Goal: Task Accomplishment & Management: Complete application form

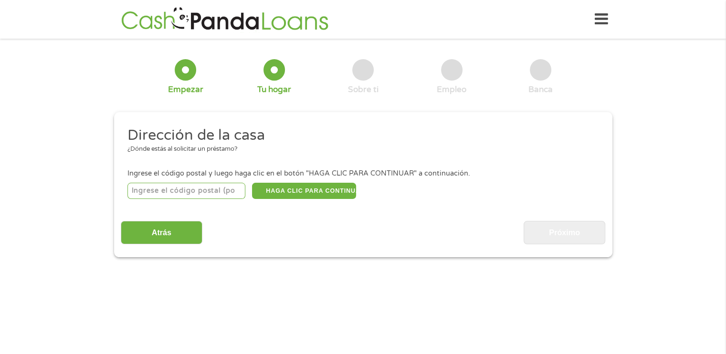
click at [224, 198] on input "number" at bounding box center [186, 191] width 118 height 16
type input "78557"
click at [304, 193] on button "HAGA CLIC PARA CONTINUAR" at bounding box center [304, 191] width 104 height 16
type input "78557"
type input "[PERSON_NAME]"
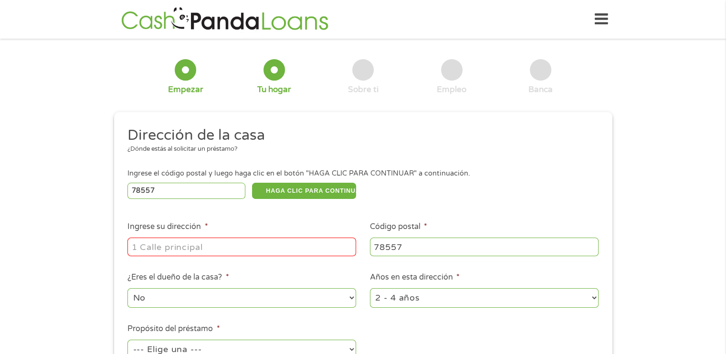
click at [165, 251] on input "Ingrese su dirección *" at bounding box center [241, 247] width 228 height 18
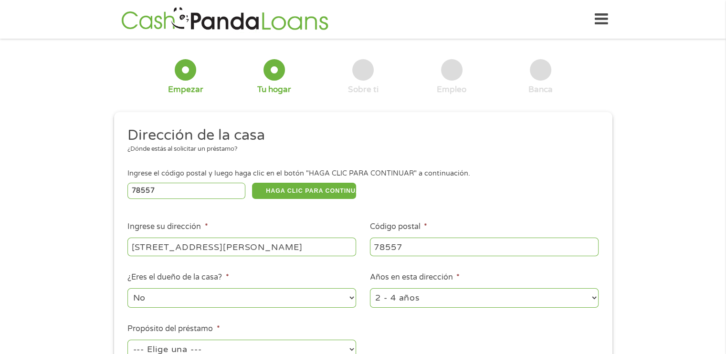
click at [329, 249] on input "[STREET_ADDRESS][PERSON_NAME]" at bounding box center [241, 247] width 228 height 18
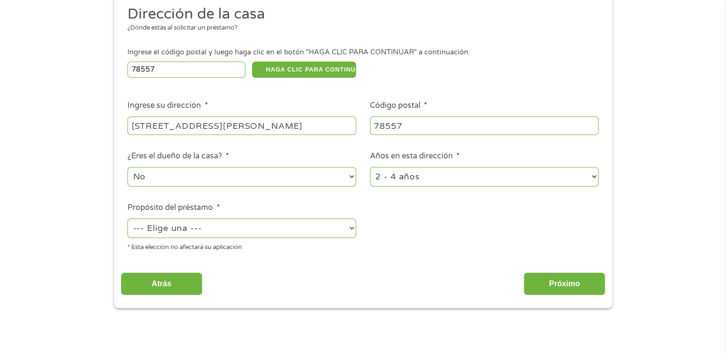
scroll to position [143, 0]
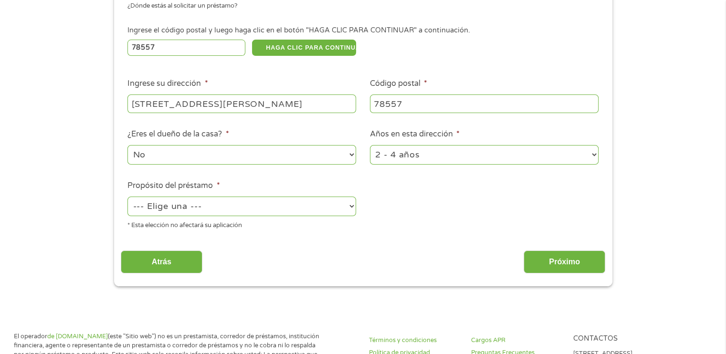
type input "[STREET_ADDRESS][PERSON_NAME]"
click at [430, 159] on select "1 año o menos 1 - 2 años 2 - 4 años Más de 4 años" at bounding box center [484, 155] width 228 height 20
select select "24months"
click at [370, 146] on select "1 año o menos 1 - 2 años 2 - 4 años Más de 4 años" at bounding box center [484, 155] width 228 height 20
click at [217, 212] on select "--- Elige una --- Pagar facturas Consolidación de deudas Mejoras para el hogar …" at bounding box center [241, 207] width 228 height 20
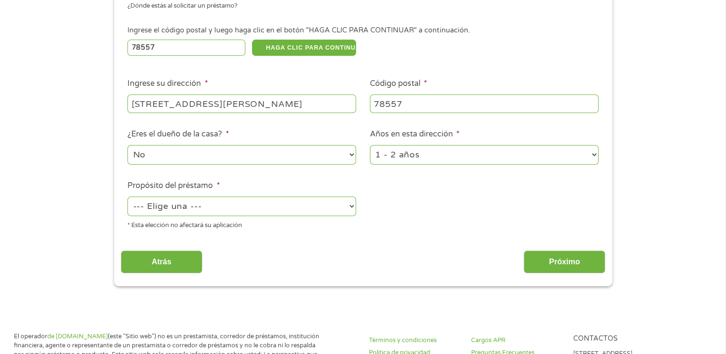
select select "medicalexpenses"
click at [127, 197] on select "--- Elige una --- Pagar facturas Consolidación de deudas Mejoras para el hogar …" at bounding box center [241, 207] width 228 height 20
click at [575, 267] on input "Próximo" at bounding box center [564, 261] width 82 height 23
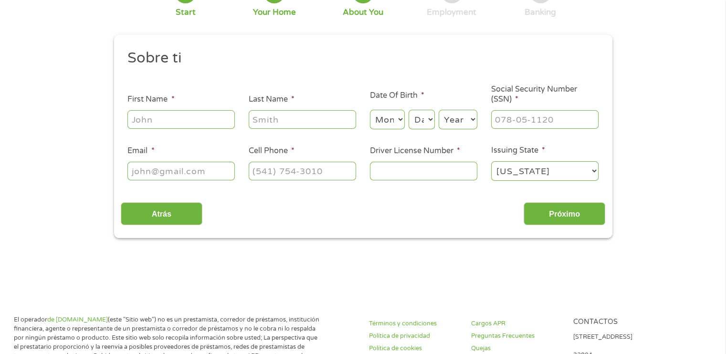
scroll to position [0, 0]
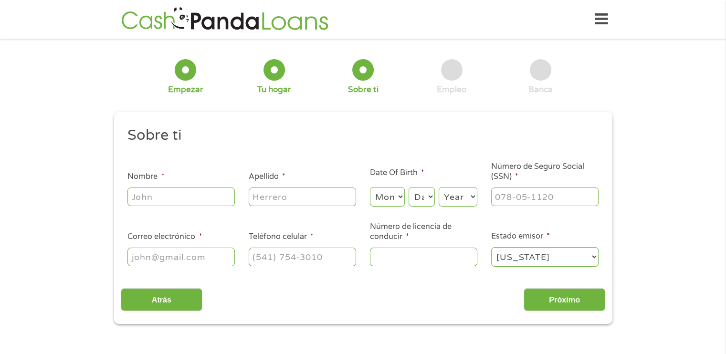
click at [174, 194] on input "Nombre *" at bounding box center [180, 196] width 107 height 18
type input "[PERSON_NAME]"
click at [228, 258] on input "[EMAIL_ADDRESS][DOMAIN_NAME]" at bounding box center [180, 257] width 107 height 18
click at [191, 257] on input "[EMAIL_ADDRESS][DOMAIN_NAME]" at bounding box center [180, 257] width 107 height 18
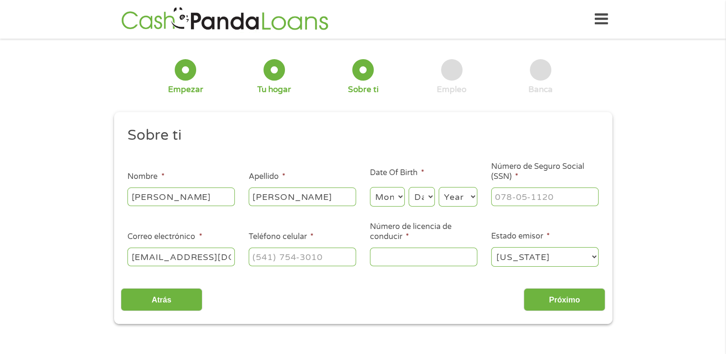
type input "[EMAIL_ADDRESS][DOMAIN_NAME]"
click at [311, 259] on input "(___) ___-____" at bounding box center [302, 257] width 107 height 18
type input "[PHONE_NUMBER]"
click at [409, 263] on input "Número de licencia de conducir *" at bounding box center [423, 257] width 107 height 18
type input "50986732"
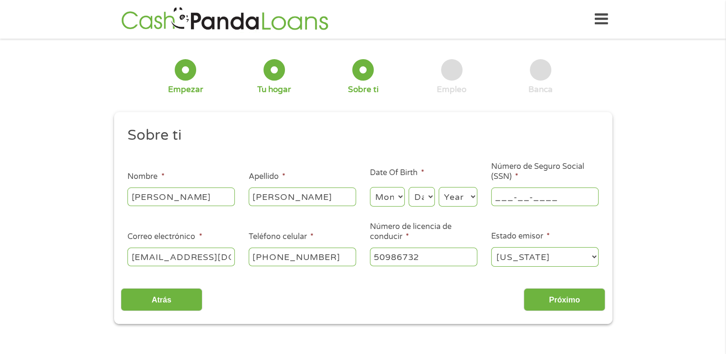
click at [562, 196] on input "___-__-____" at bounding box center [544, 196] width 107 height 18
type input "632-04-0935"
click at [570, 302] on input "Próximo" at bounding box center [564, 299] width 82 height 23
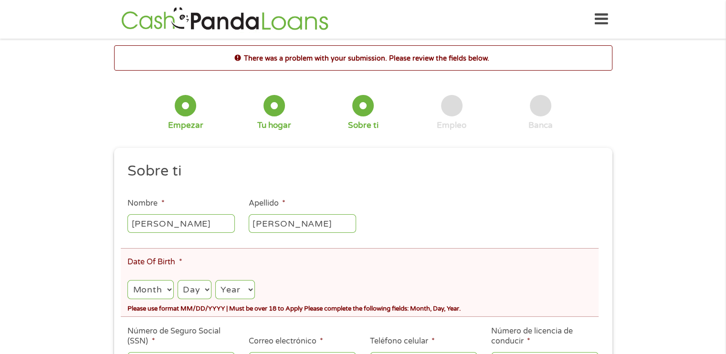
scroll to position [4, 4]
click at [155, 284] on select "Month 1 2 3 4 5 6 7 8 9 10 11 12" at bounding box center [150, 290] width 46 height 20
select select "6"
click at [127, 281] on select "Month 1 2 3 4 5 6 7 8 9 10 11 12" at bounding box center [150, 290] width 46 height 20
click at [193, 291] on select "Day 1 2 3 4 5 6 7 8 9 10 11 12 13 14 15 16 17 18 19 20 21 22 23 24 25 26 27 28 …" at bounding box center [194, 290] width 34 height 20
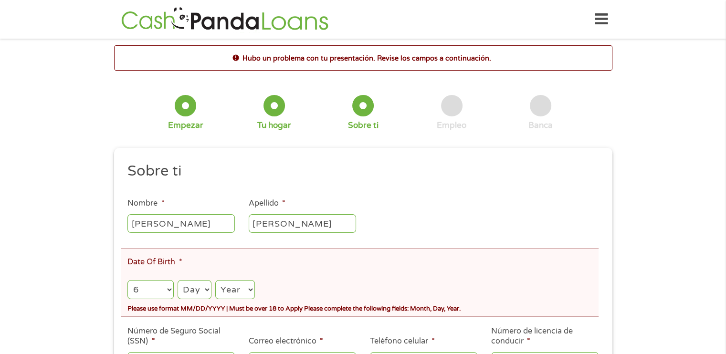
select select "18"
click at [178, 281] on select "Day 1 2 3 4 5 6 7 8 9 10 11 12 13 14 15 16 17 18 19 20 21 22 23 24 25 26 27 28 …" at bounding box center [194, 290] width 34 height 20
click at [229, 295] on select "Year [DATE] 2006 2005 2004 2003 2002 2001 2000 1999 1998 1997 1996 1995 1994 19…" at bounding box center [234, 290] width 39 height 20
select select "2006"
click at [217, 281] on select "Year [DATE] 2006 2005 2004 2003 2002 2001 2000 1999 1998 1997 1996 1995 1994 19…" at bounding box center [234, 290] width 39 height 20
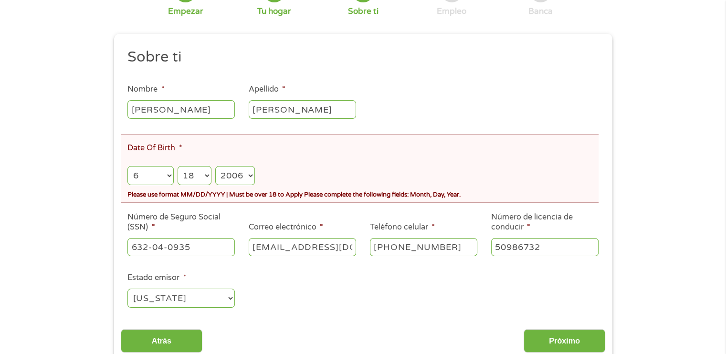
scroll to position [143, 0]
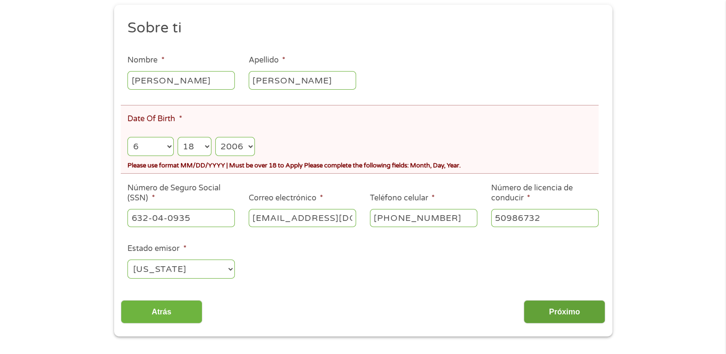
click at [567, 316] on input "Próximo" at bounding box center [564, 311] width 82 height 23
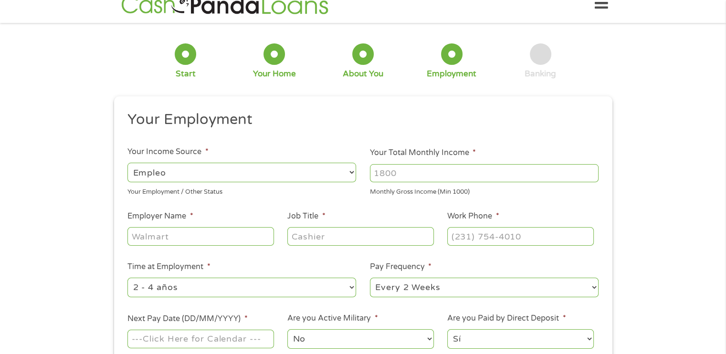
scroll to position [0, 0]
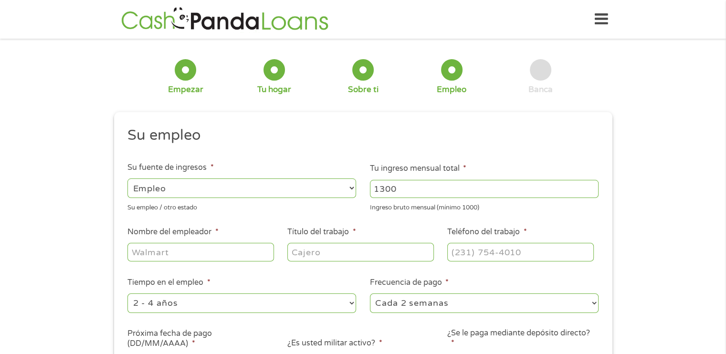
click at [426, 193] on input "1300" at bounding box center [484, 189] width 228 height 18
type input "1300"
click at [183, 256] on input "Nombre del empleador *" at bounding box center [200, 252] width 146 height 18
type input "b"
type input "BOYS AND GIRLS CLUB"
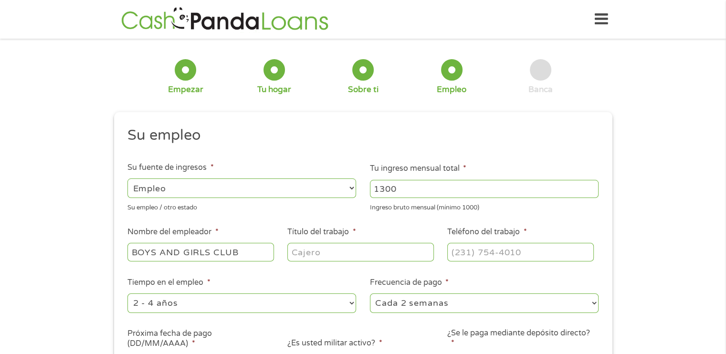
click at [358, 253] on input "Título del trabajo *" at bounding box center [360, 252] width 146 height 18
type input "COACH LEADER"
click at [535, 258] on input "(___) ___-____" at bounding box center [520, 252] width 146 height 18
type input "[PHONE_NUMBER]"
click at [242, 300] on select "--- Elige una --- 1 año o menos 1 - 2 años 2 - 4 años Más de 4 años" at bounding box center [241, 303] width 228 height 20
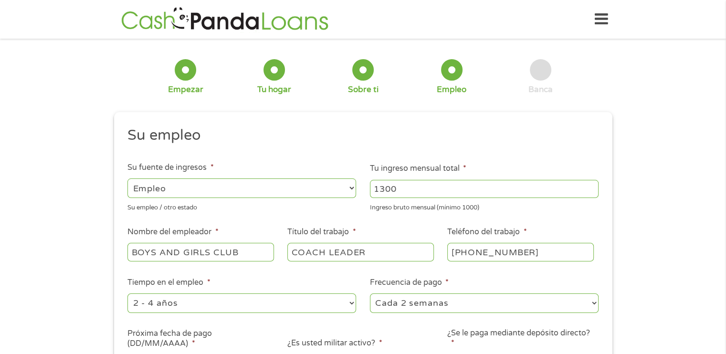
select select "24months"
click at [127, 294] on select "--- Elige una --- 1 año o menos 1 - 2 años 2 - 4 años Más de 4 años" at bounding box center [241, 303] width 228 height 20
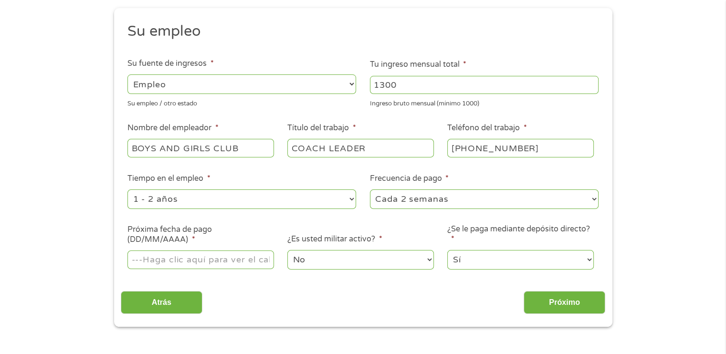
scroll to position [143, 0]
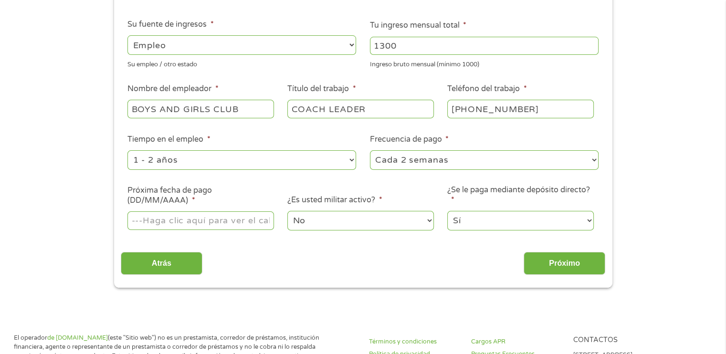
click at [204, 224] on input "Próxima fecha de pago (DD/MM/AAAA) *" at bounding box center [200, 220] width 146 height 18
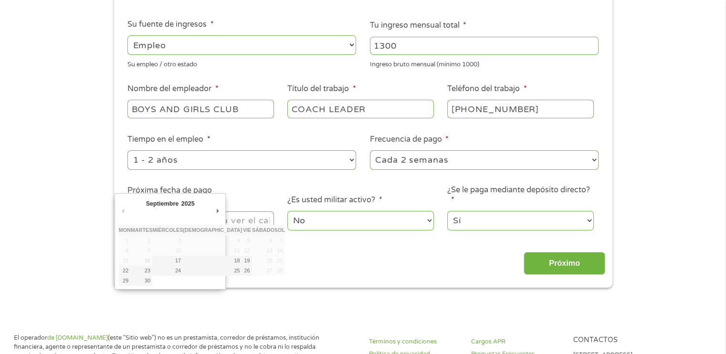
click at [178, 204] on select "Enero Febrero Marzo [PERSON_NAME] Junio [PERSON_NAME] Octubre Noviembre Diciemb…" at bounding box center [179, 204] width 68 height 11
type input "[DATE]"
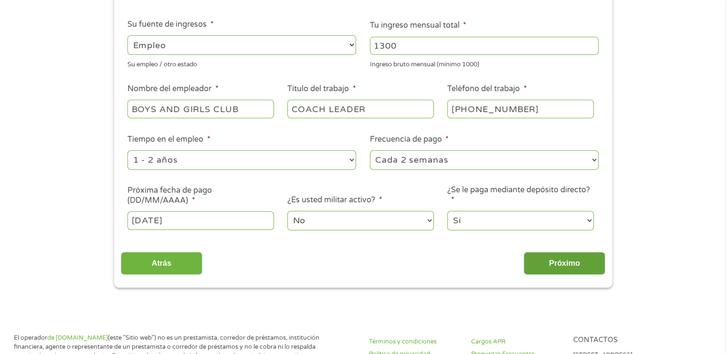
click at [564, 260] on input "Próximo" at bounding box center [564, 263] width 82 height 23
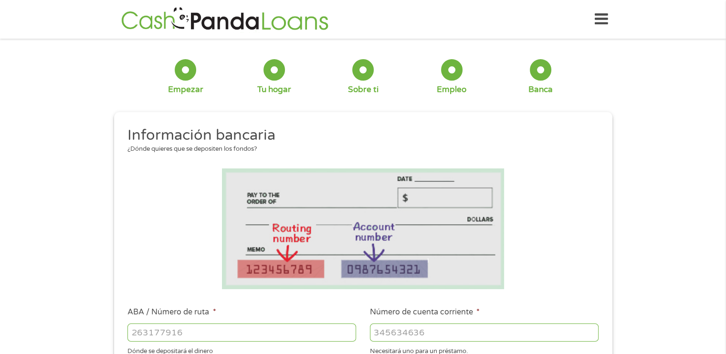
scroll to position [95, 0]
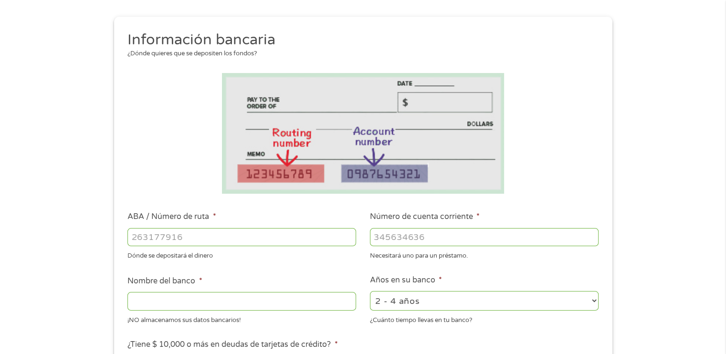
click at [208, 241] on input "ABA / Número de ruta *" at bounding box center [241, 237] width 228 height 18
type input "114911687"
type input "LONE STAR NATIONAL BANK"
type input "114911687"
click at [448, 240] on input "Número de cuenta corriente *" at bounding box center [484, 237] width 228 height 18
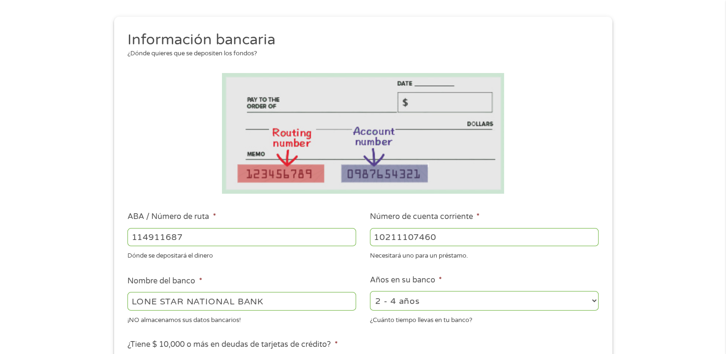
type input "10211107460"
click at [430, 300] on select "2 - 4 años 6 - 12 meses 1 - 2 años Más de 4 años" at bounding box center [484, 301] width 228 height 20
select select "24months"
click at [370, 291] on select "2 - 4 años 6 - 12 meses 1 - 2 años Más de 4 años" at bounding box center [484, 301] width 228 height 20
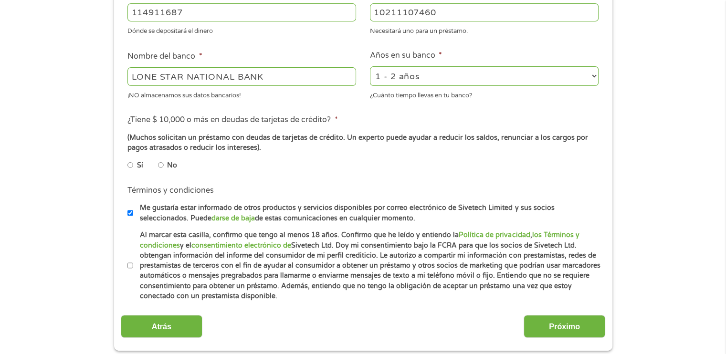
scroll to position [334, 0]
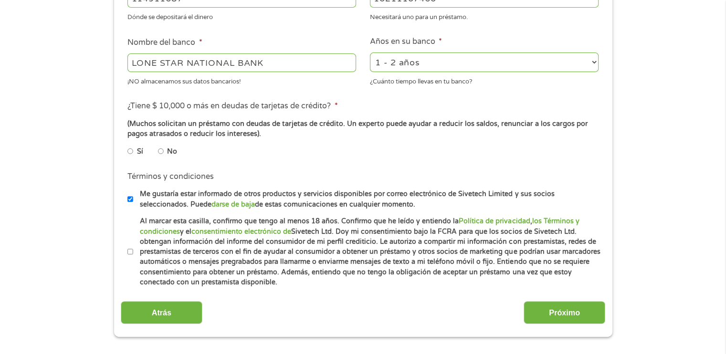
click at [159, 152] on input "No" at bounding box center [161, 151] width 6 height 15
radio input "true"
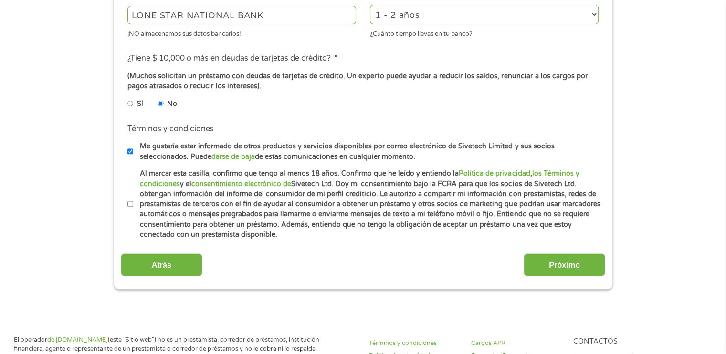
click at [128, 204] on input "Al marcar esta casilla, confirmo que tengo al menos 18 años. Confirmo que he le…" at bounding box center [130, 204] width 6 height 15
checkbox input "true"
click at [562, 267] on input "Próximo" at bounding box center [564, 264] width 82 height 23
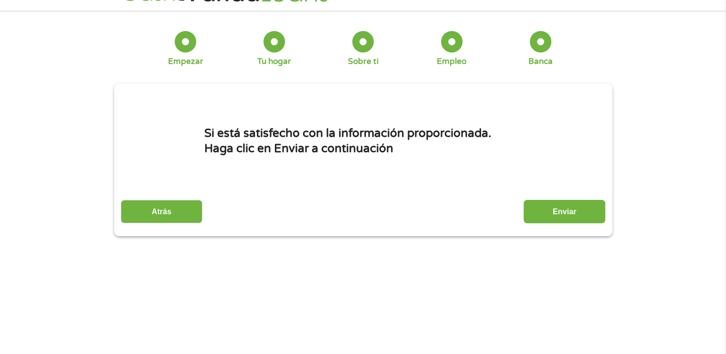
scroll to position [0, 0]
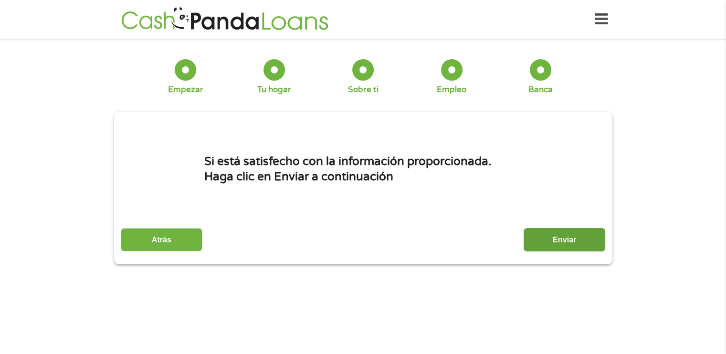
click at [557, 241] on input "Submit" at bounding box center [564, 239] width 82 height 23
